Goal: Information Seeking & Learning: Learn about a topic

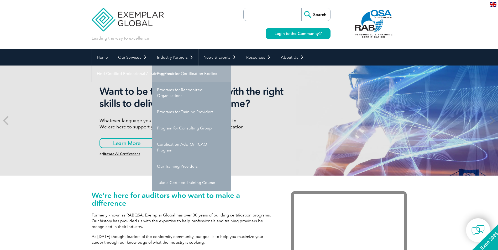
click at [183, 73] on link "Programs for Certification Bodies" at bounding box center [191, 74] width 79 height 16
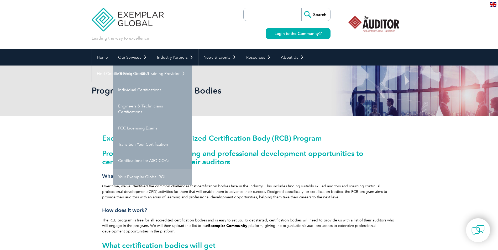
click at [140, 175] on link "Your Exemplar Global ROI" at bounding box center [152, 177] width 79 height 16
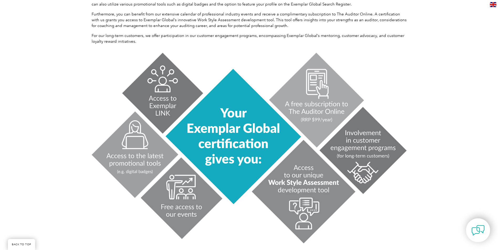
scroll to position [184, 0]
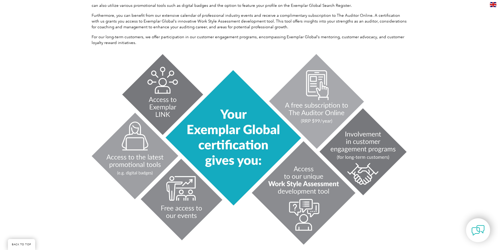
click at [309, 104] on img at bounding box center [249, 149] width 315 height 195
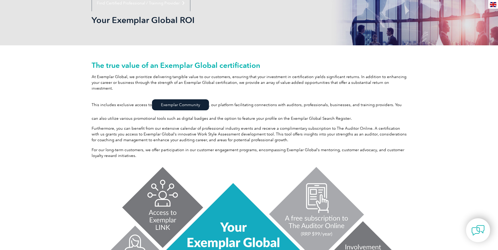
scroll to position [0, 0]
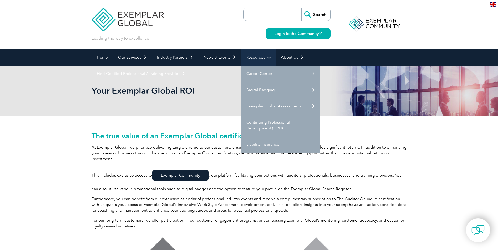
click at [265, 55] on link "Resources" at bounding box center [258, 57] width 34 height 16
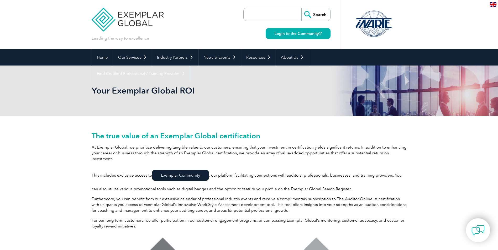
click at [261, 15] on input "search" at bounding box center [273, 14] width 55 height 13
type input "the auditor online"
click at [312, 11] on input "Search" at bounding box center [315, 14] width 29 height 13
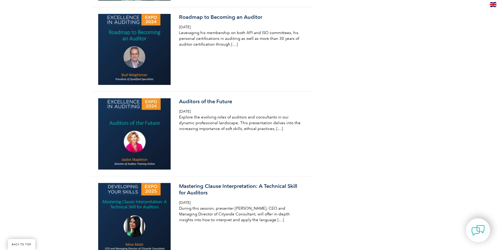
scroll to position [551, 0]
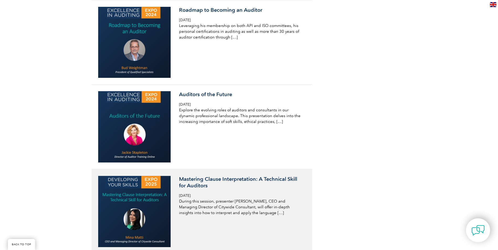
click at [202, 177] on h3 "Mastering Clause Interpretation: A Technical Skill for Auditors" at bounding box center [241, 182] width 124 height 13
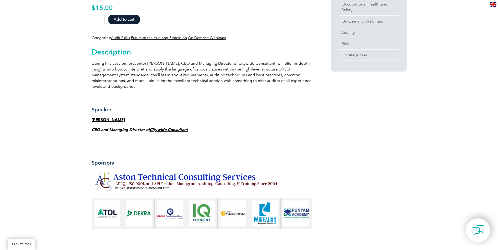
scroll to position [262, 0]
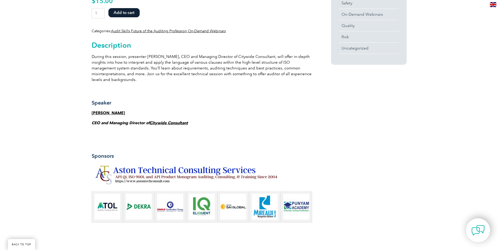
click at [181, 165] on img at bounding box center [187, 175] width 191 height 24
